Goal: Task Accomplishment & Management: Complete application form

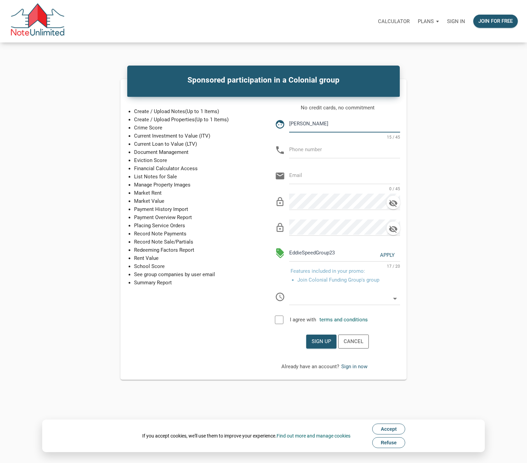
type input "[PERSON_NAME]"
type input "[PHONE_NUMBER]"
type input "[EMAIL_ADDRESS][DOMAIN_NAME]"
click at [393, 298] on icon at bounding box center [395, 299] width 10 height 10
select select
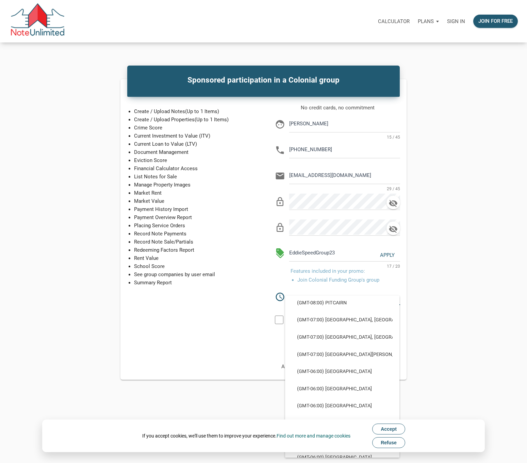
scroll to position [180, 0]
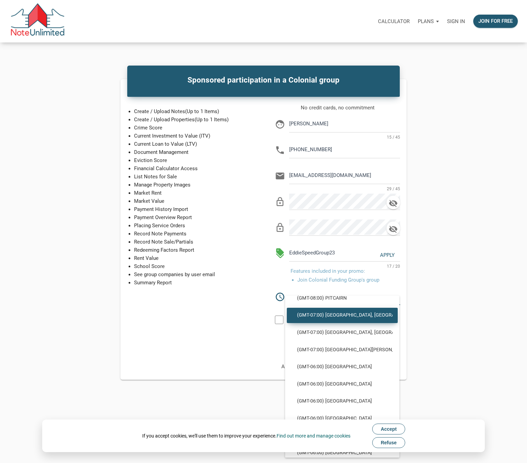
click at [337, 313] on span "(GMT-07:00) [GEOGRAPHIC_DATA], [GEOGRAPHIC_DATA]" at bounding box center [342, 315] width 101 height 6
type input "(GMT-07:00) [GEOGRAPHIC_DATA], [GEOGRAPHIC_DATA]"
type input "America/[GEOGRAPHIC_DATA]"
select select
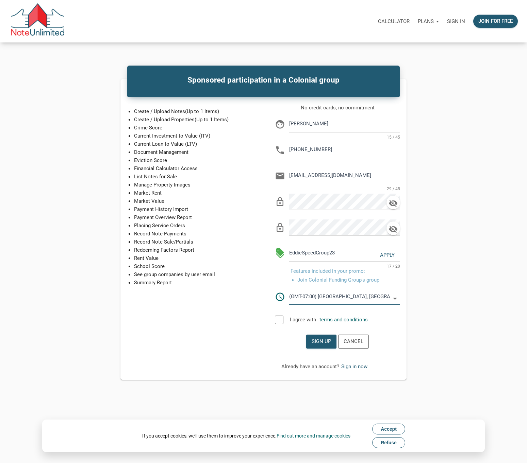
click at [277, 319] on div at bounding box center [279, 320] width 8 height 8
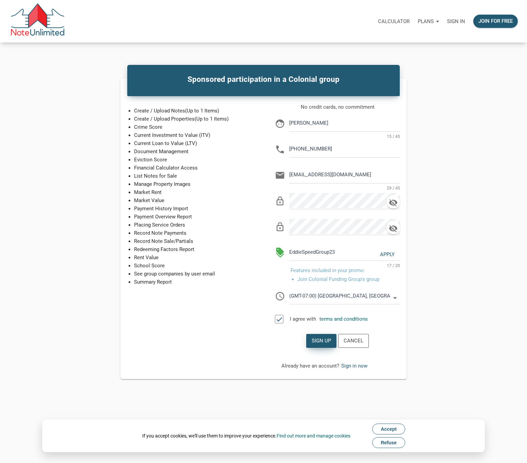
click at [322, 342] on div "Sign up" at bounding box center [320, 341] width 19 height 8
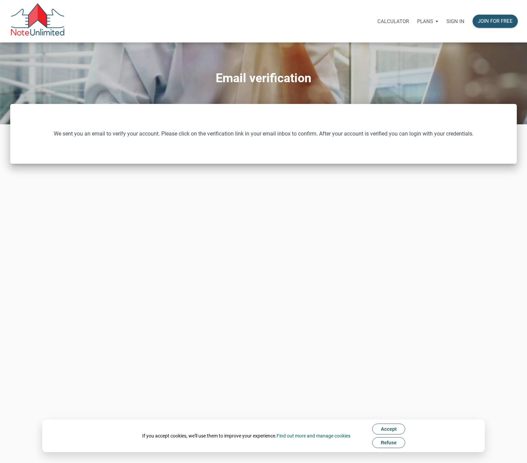
scroll to position [3, 0]
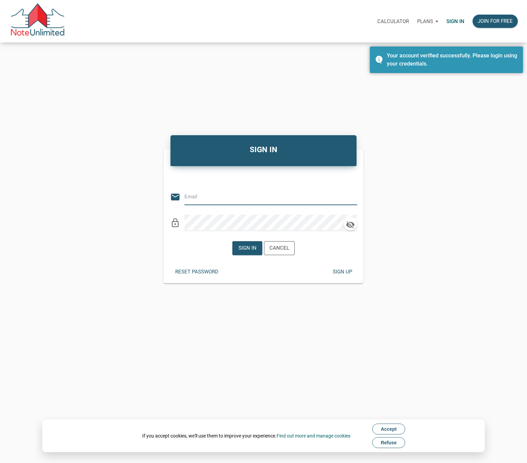
type input "[EMAIL_ADDRESS][DOMAIN_NAME]"
click at [244, 251] on div "Sign in" at bounding box center [247, 248] width 18 height 8
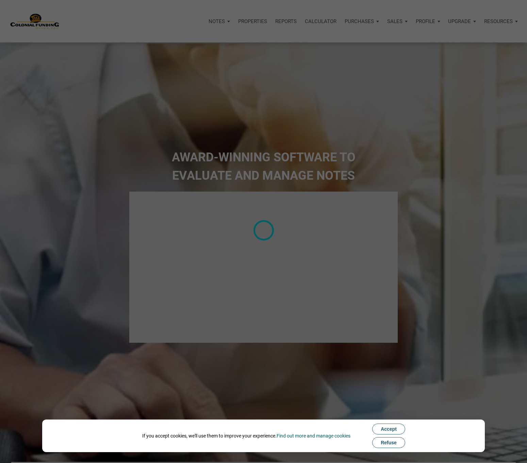
select select
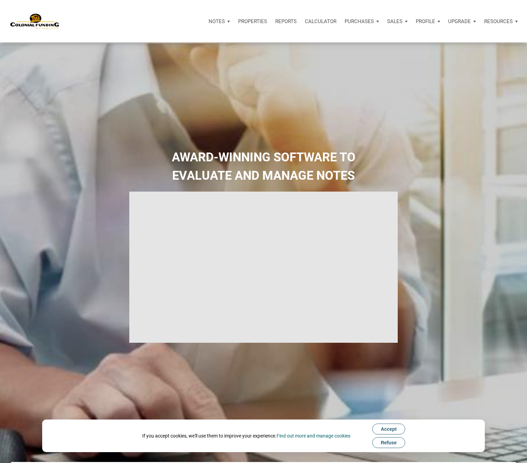
type input "Introduction to new features"
select select
click at [226, 21] on div "Notes" at bounding box center [219, 21] width 30 height 20
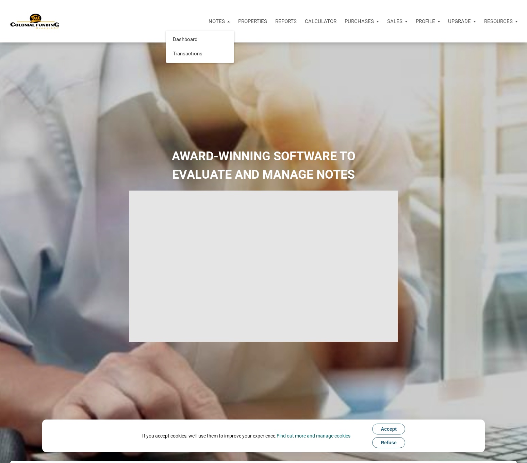
click at [118, 25] on div "Notes Dashboard Transactions Properties Reports Calculator Purchases Offers Ord…" at bounding box center [290, 21] width 462 height 20
